Goal: Task Accomplishment & Management: Manage account settings

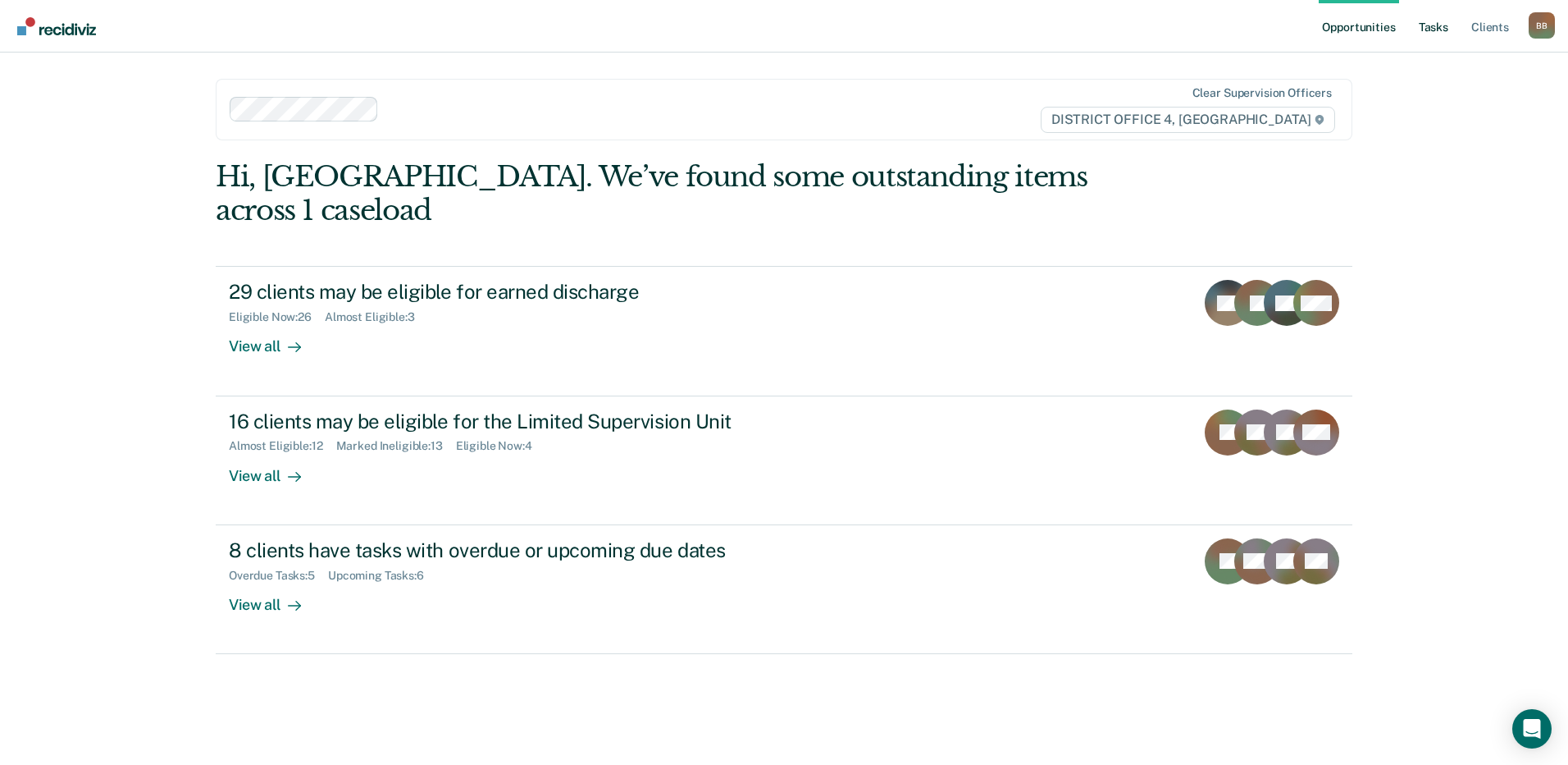
click at [1442, 28] on link "Tasks" at bounding box center [1434, 26] width 36 height 53
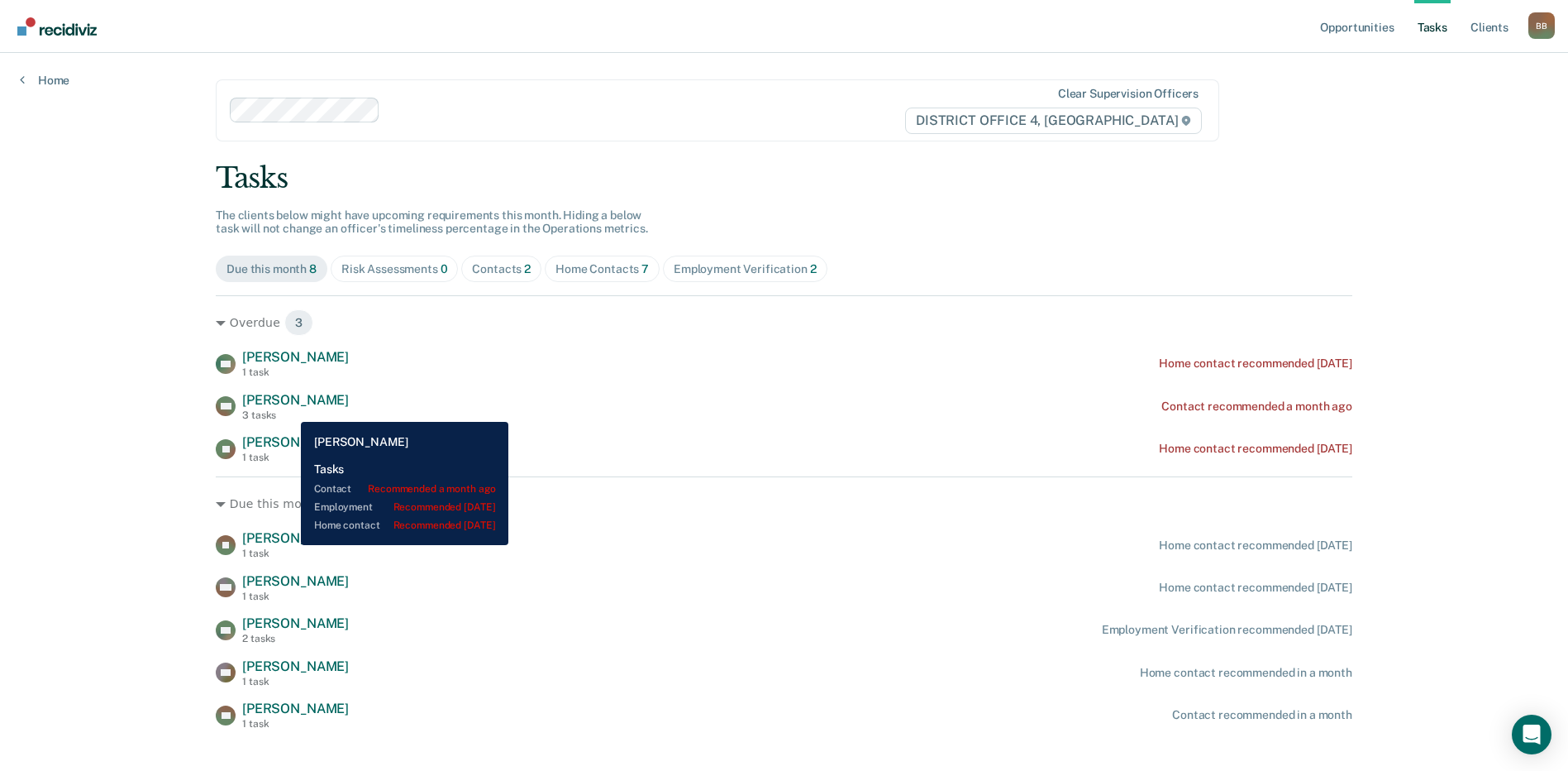
click at [288, 410] on div "3 tasks" at bounding box center [295, 416] width 107 height 12
